Goal: Transaction & Acquisition: Purchase product/service

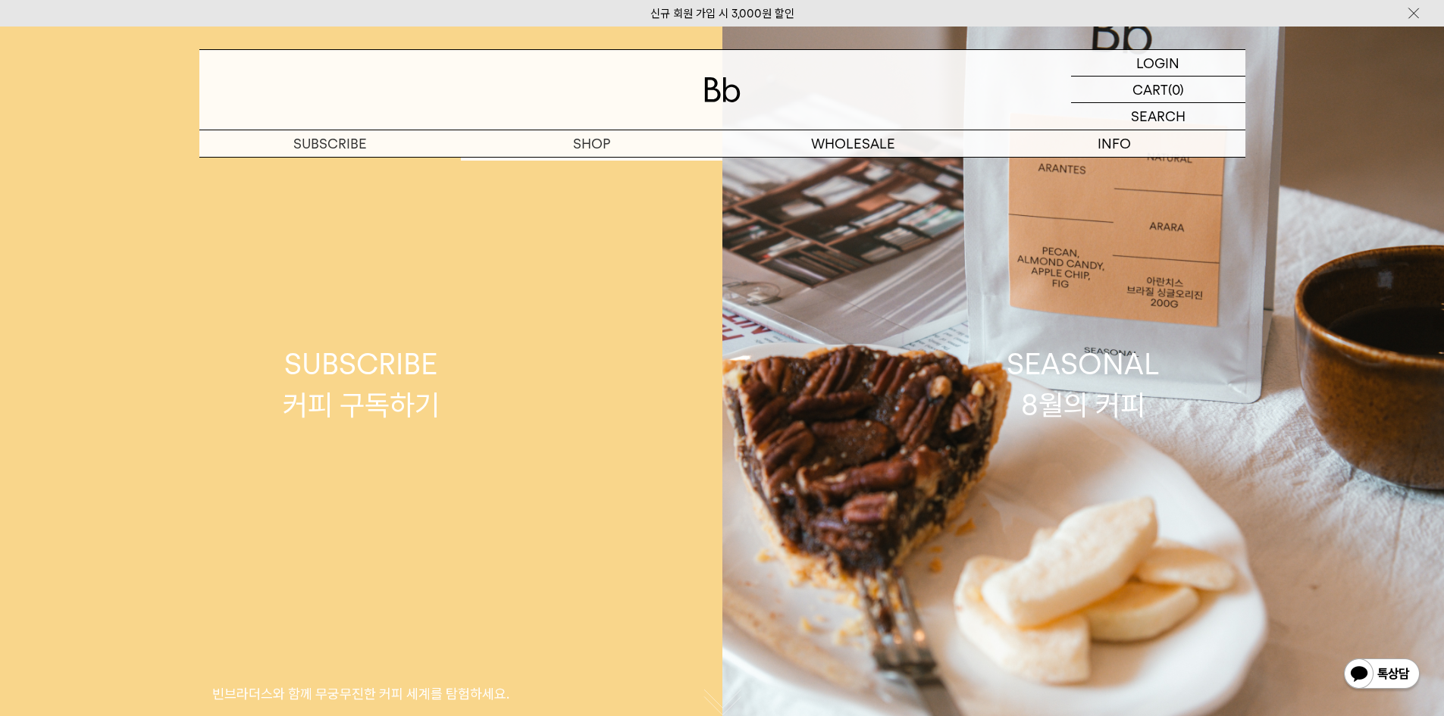
click at [602, 174] on link "SUBSCRIBE 커피 구독하기 빈브라더스와 함께 무궁무진한 커피 세계를 탐험하세요." at bounding box center [361, 385] width 722 height 716
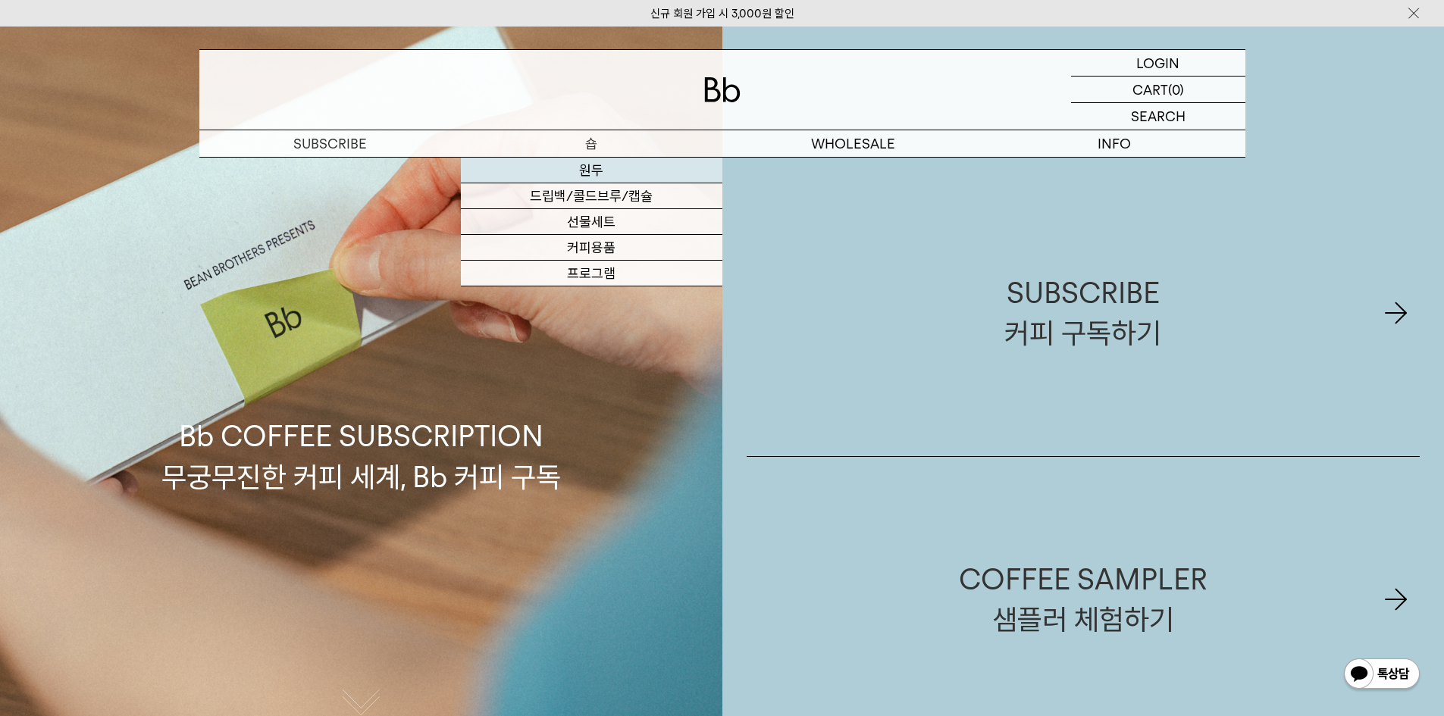
click at [595, 171] on link "원두" at bounding box center [592, 171] width 262 height 26
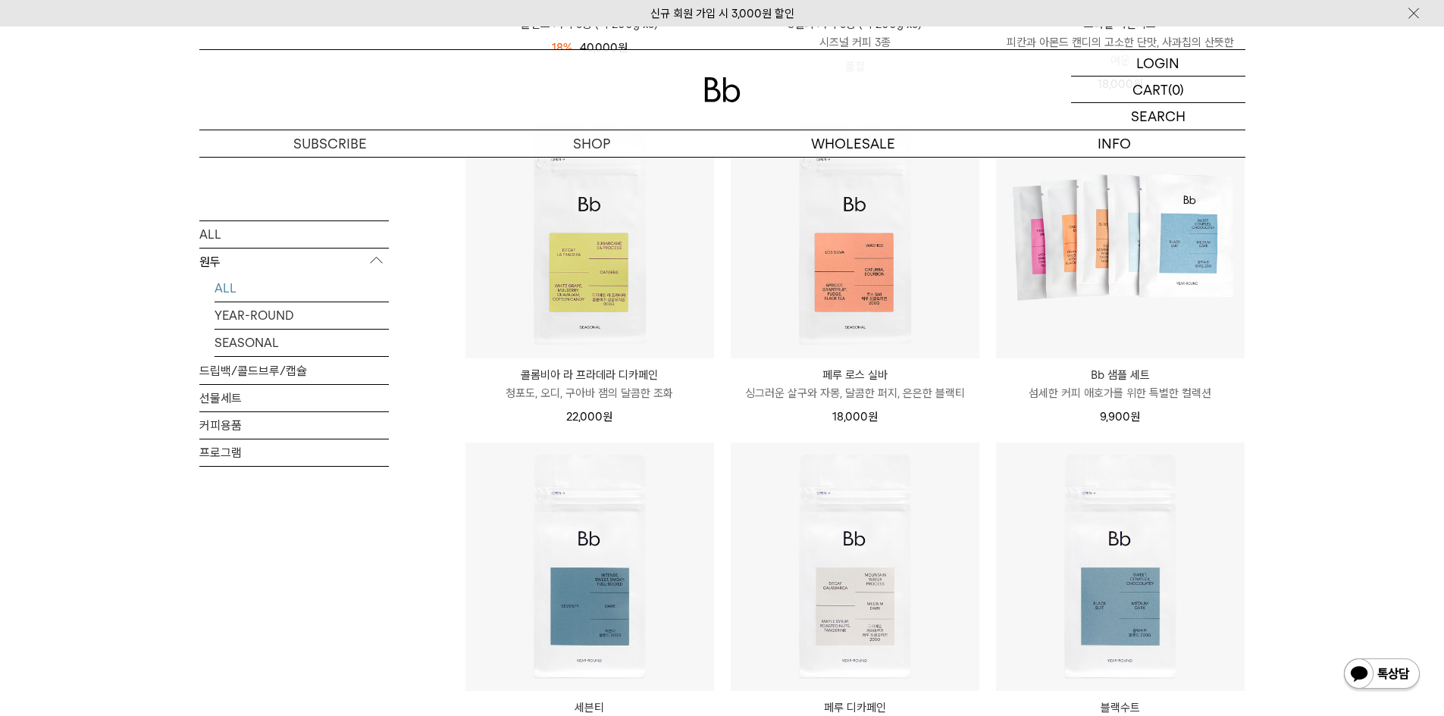
scroll to position [834, 0]
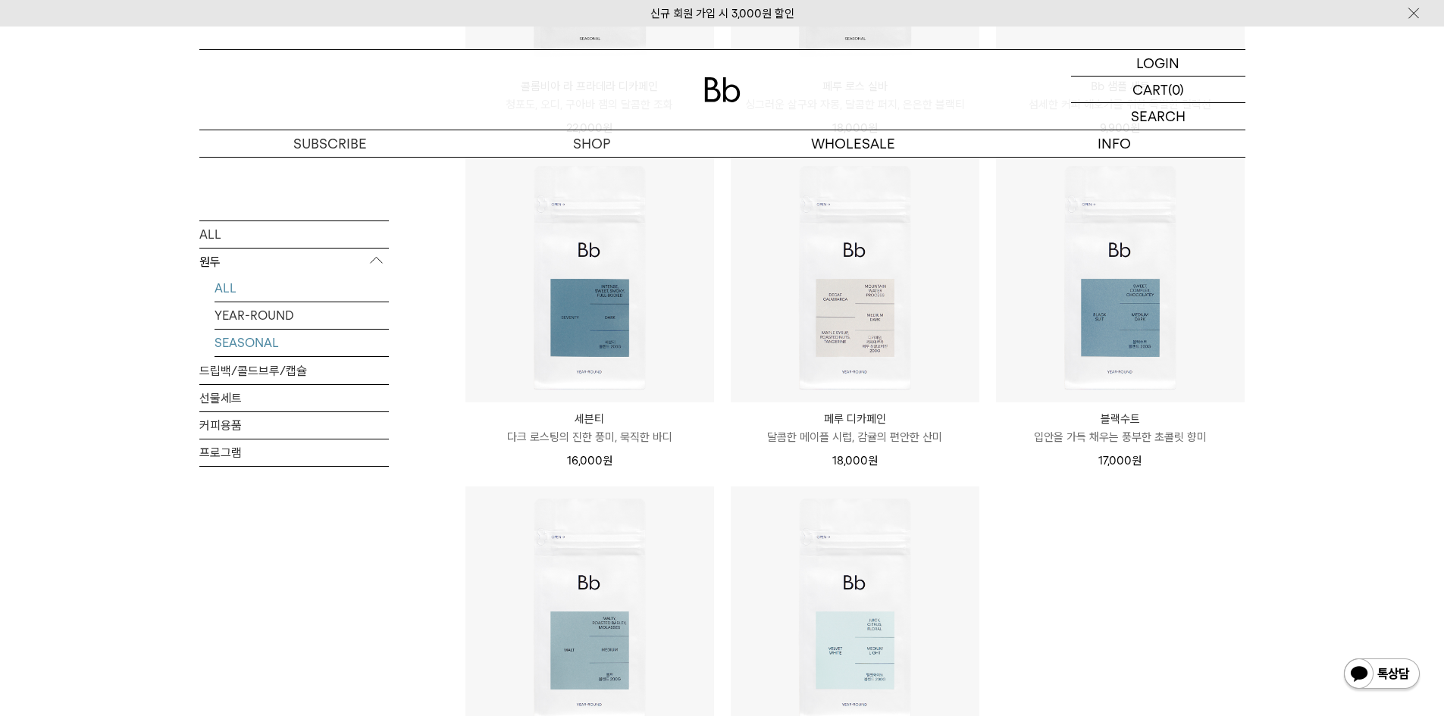
click at [267, 336] on link "SEASONAL" at bounding box center [302, 342] width 174 height 27
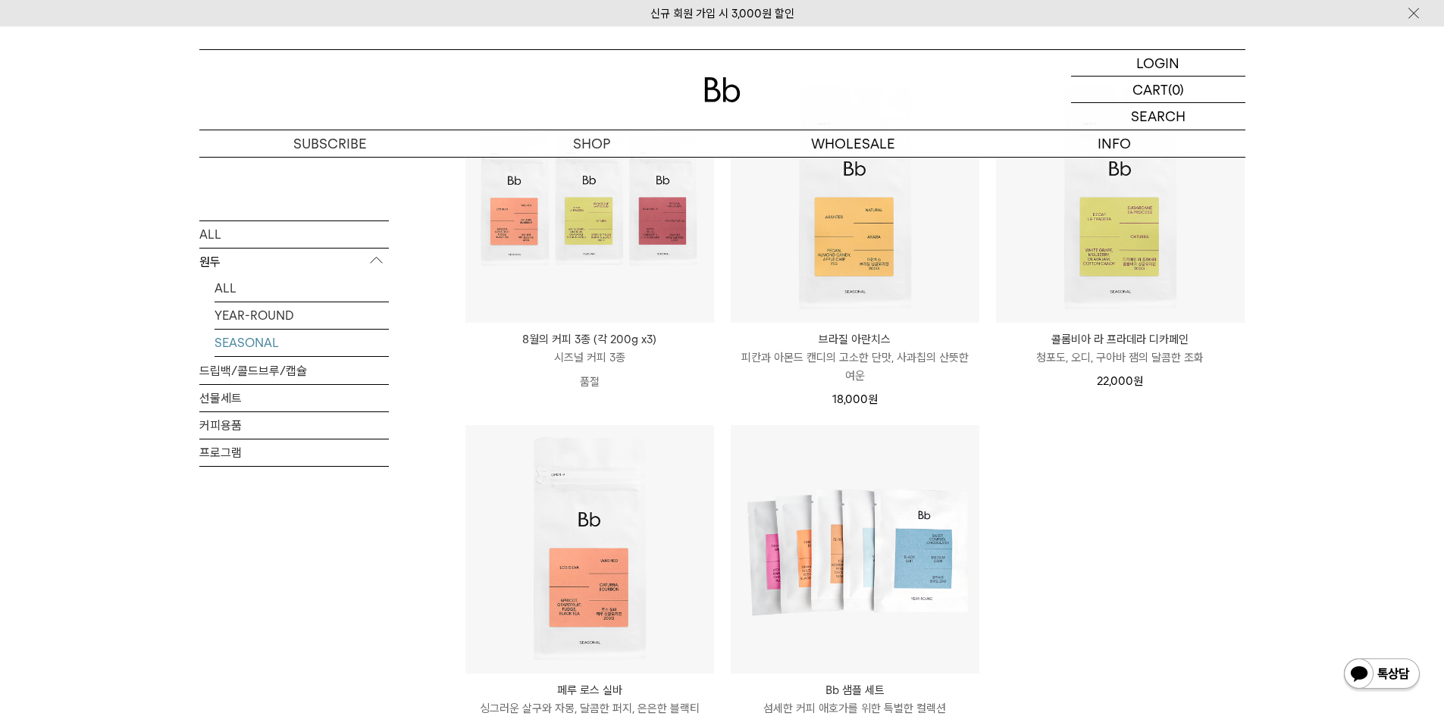
scroll to position [227, 0]
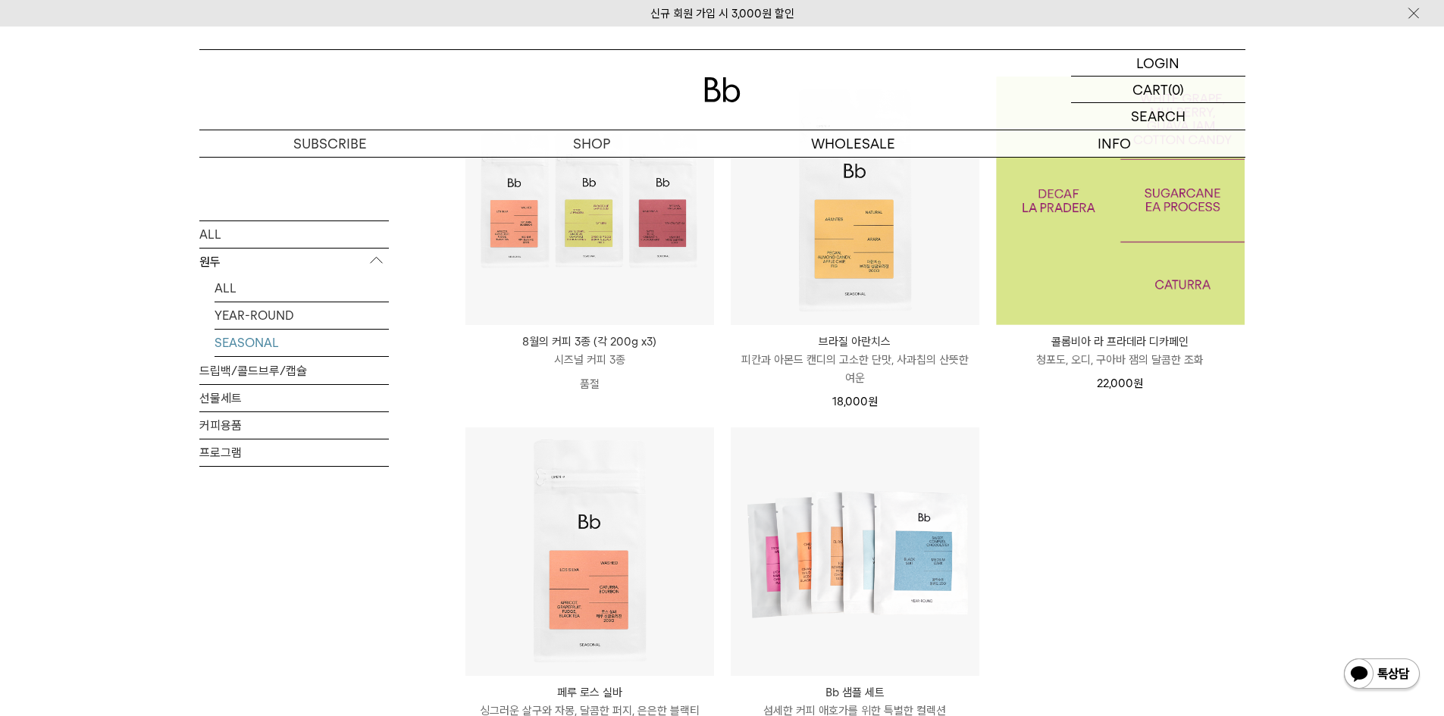
click at [1189, 285] on img at bounding box center [1120, 201] width 249 height 249
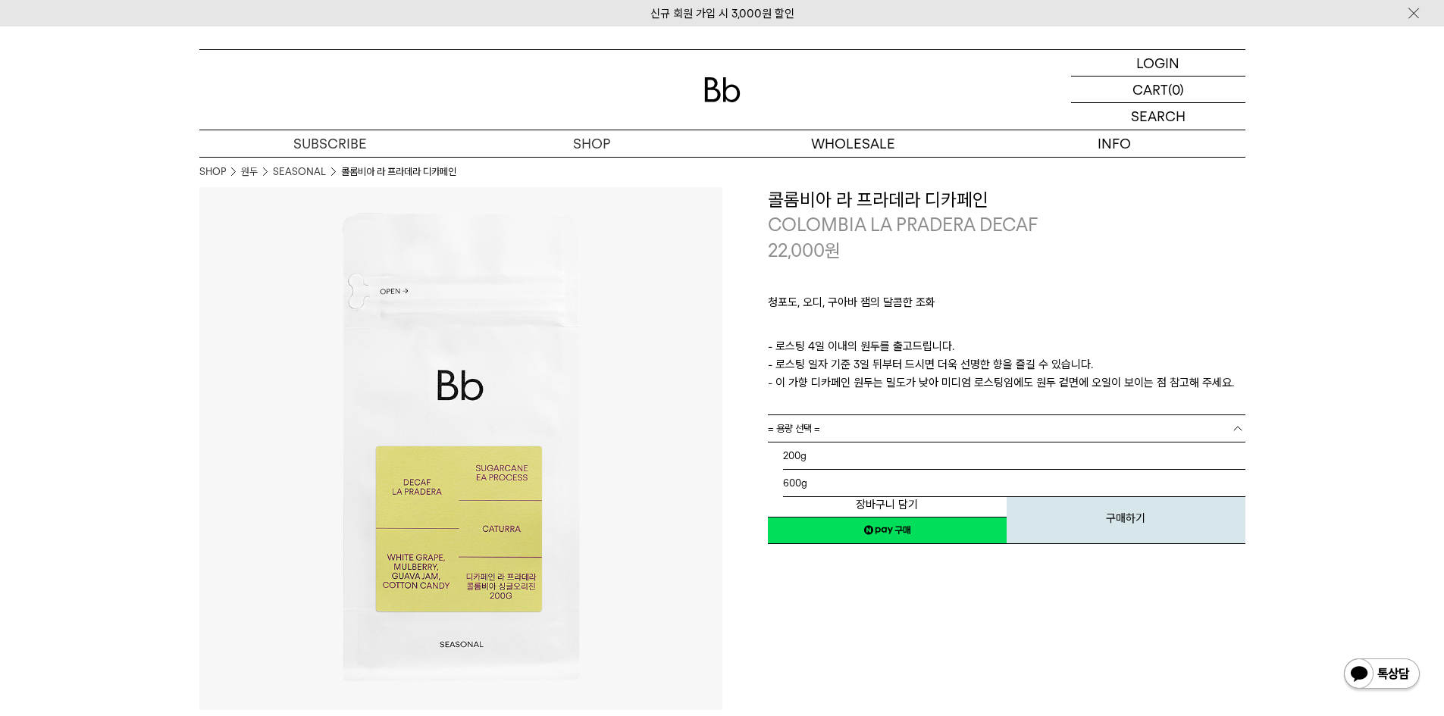
click at [818, 436] on span "= 용량 선택 =" at bounding box center [794, 428] width 52 height 27
click at [809, 475] on li "600g" at bounding box center [1014, 483] width 462 height 27
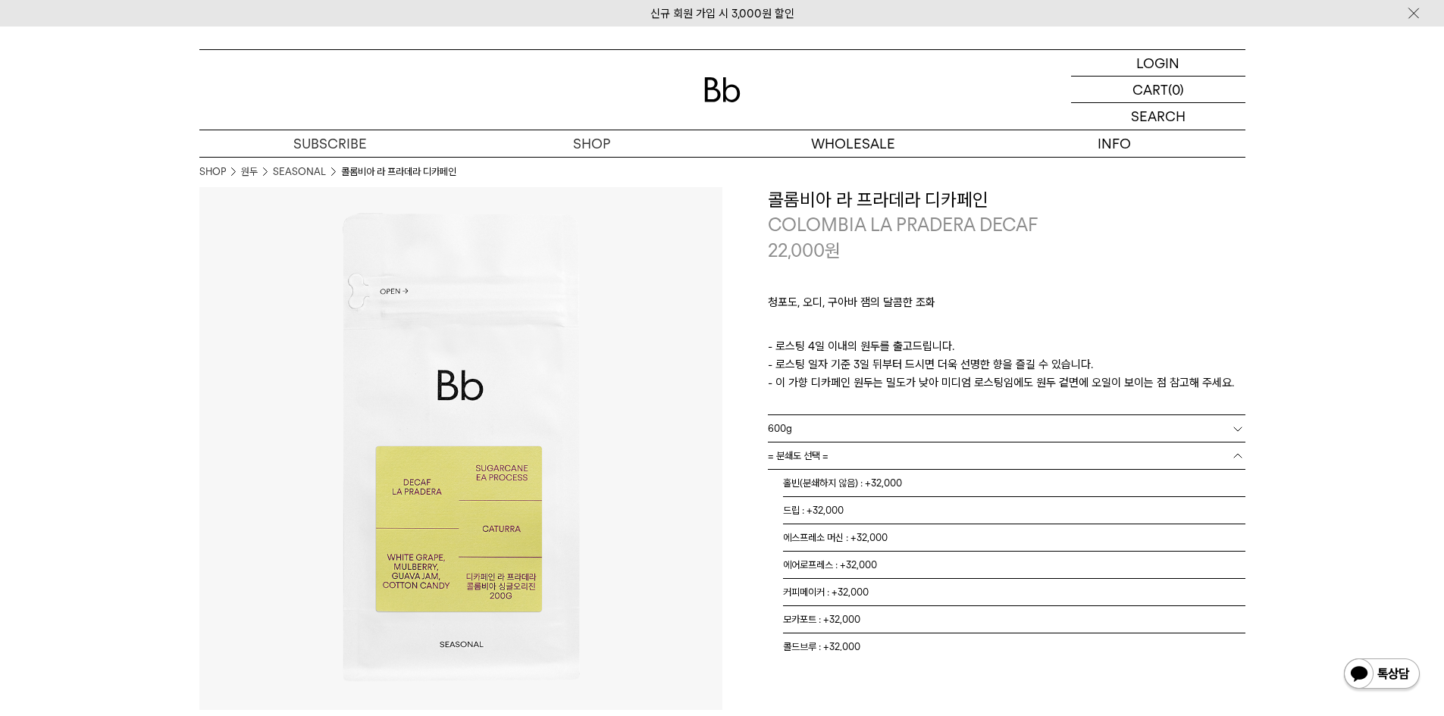
click at [821, 457] on span "= 분쇄도 선택 =" at bounding box center [798, 456] width 61 height 27
click at [830, 487] on li "홀빈(분쇄하지 않음) : +32,000" at bounding box center [1014, 483] width 462 height 27
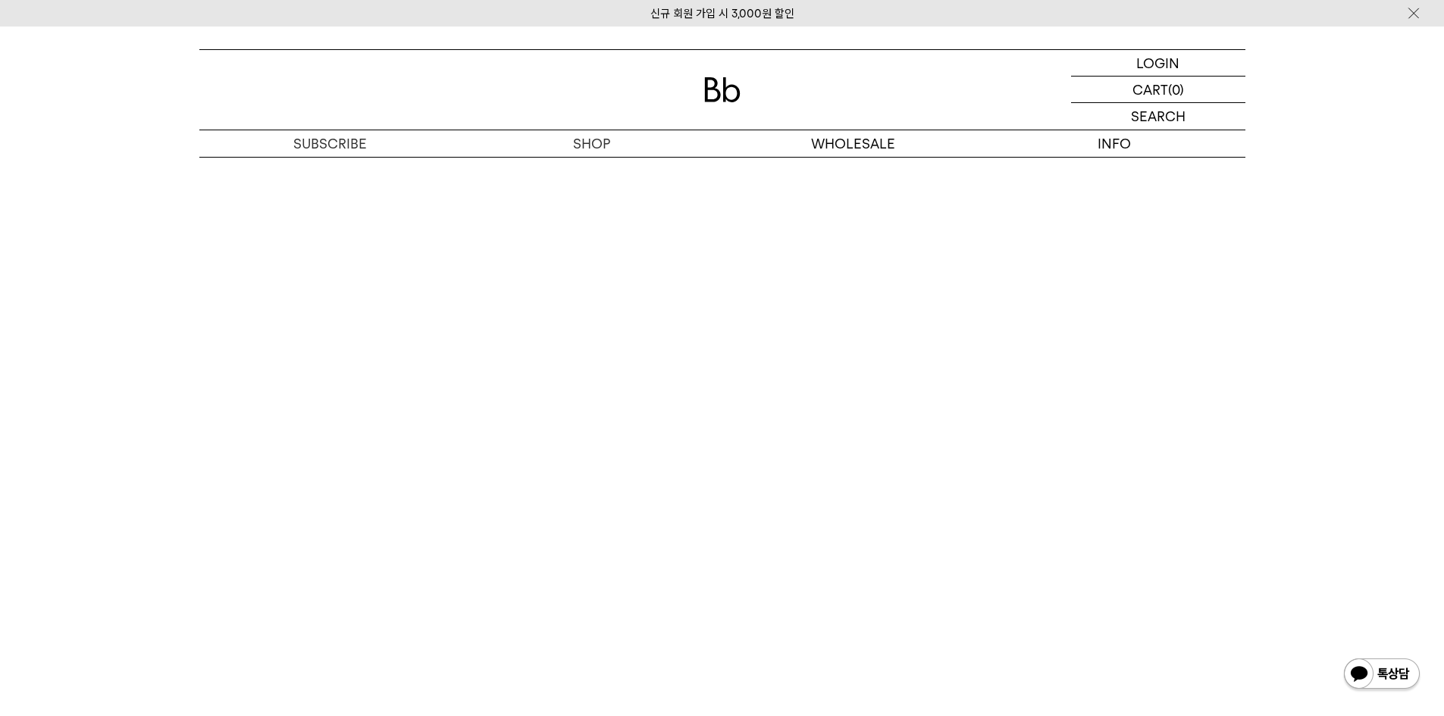
scroll to position [4018, 0]
